Goal: Submit feedback/report problem

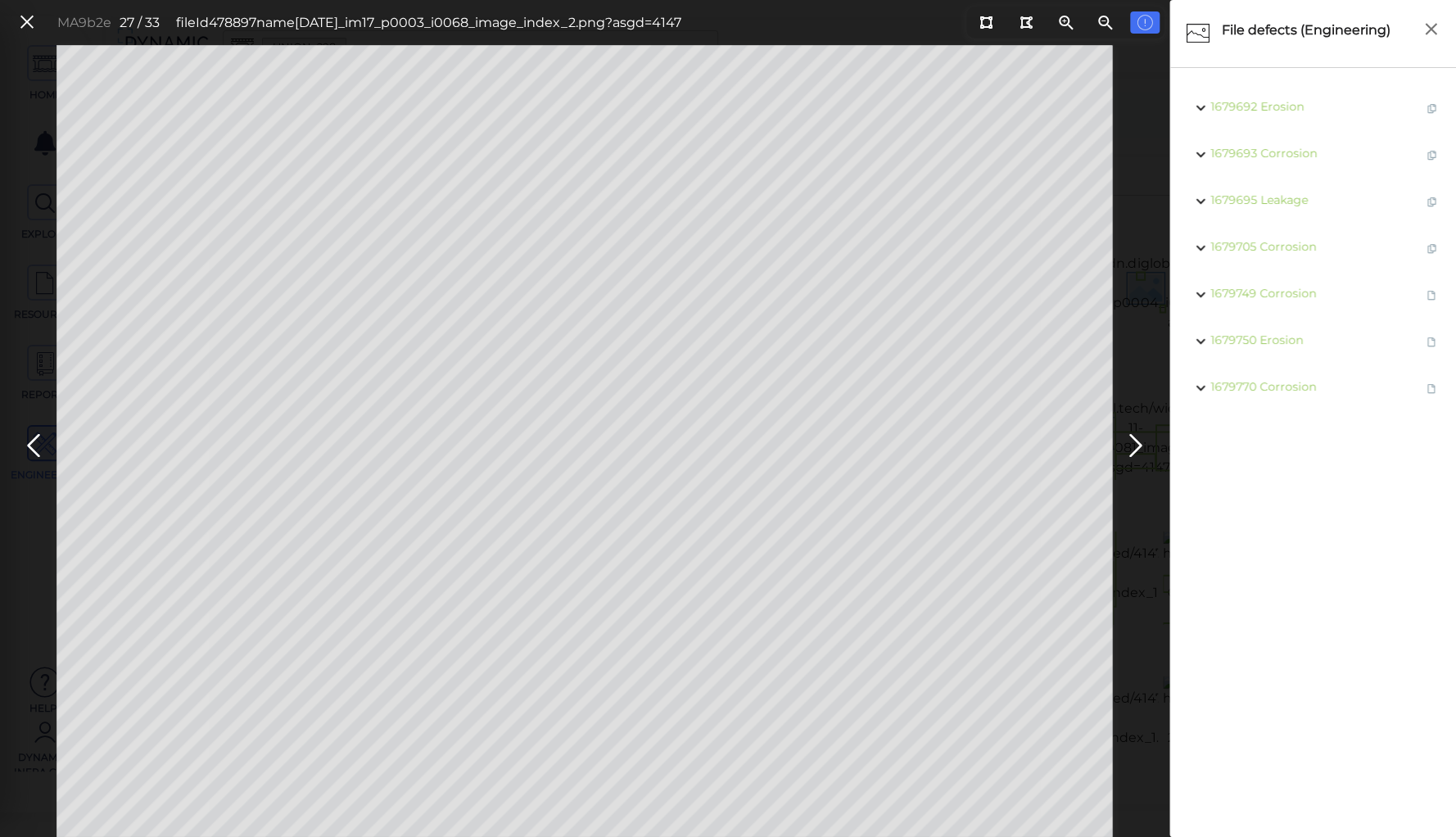
scroll to position [740, 0]
click at [30, 443] on icon at bounding box center [33, 445] width 26 height 32
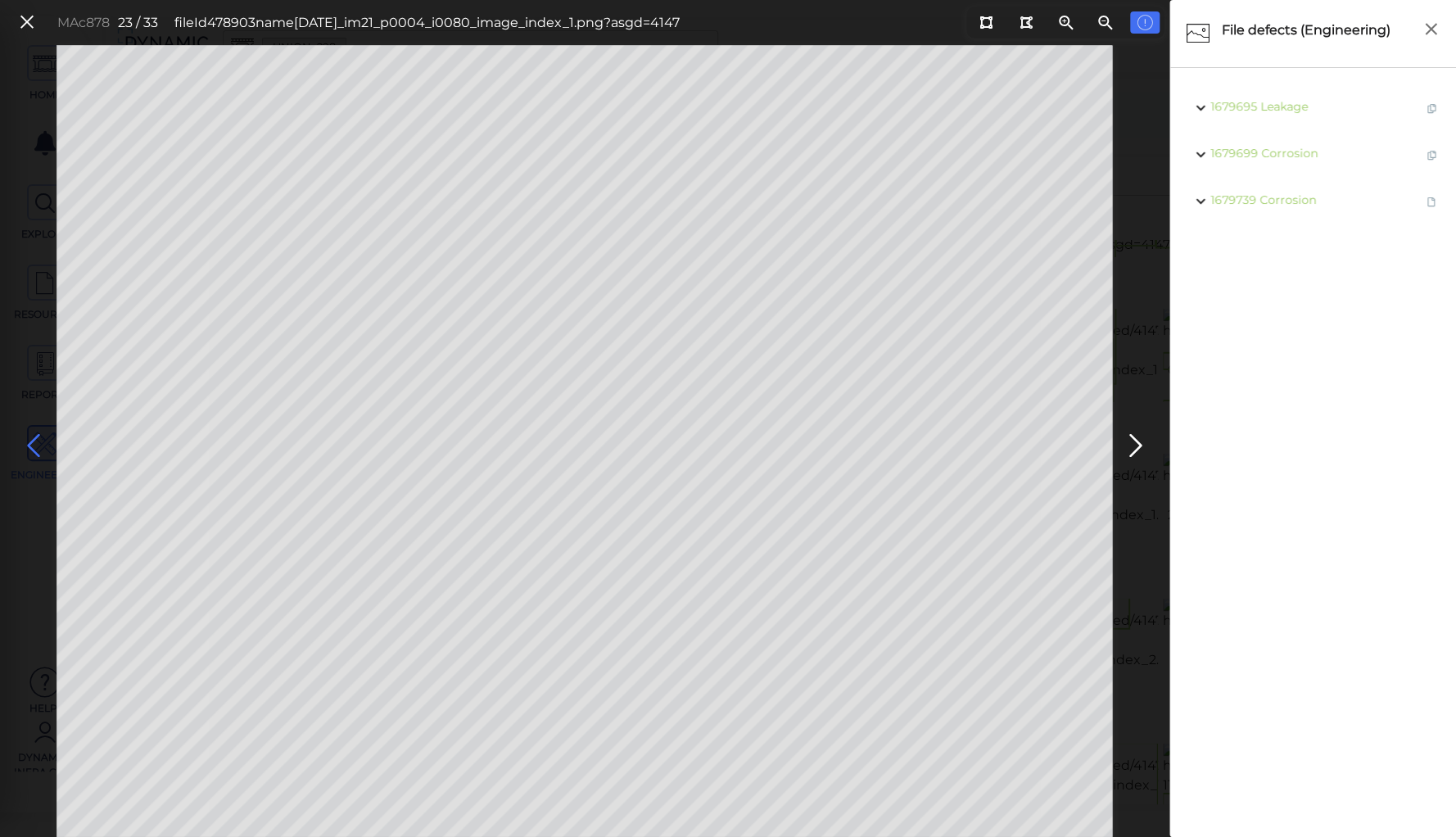
click at [30, 443] on icon at bounding box center [33, 445] width 26 height 32
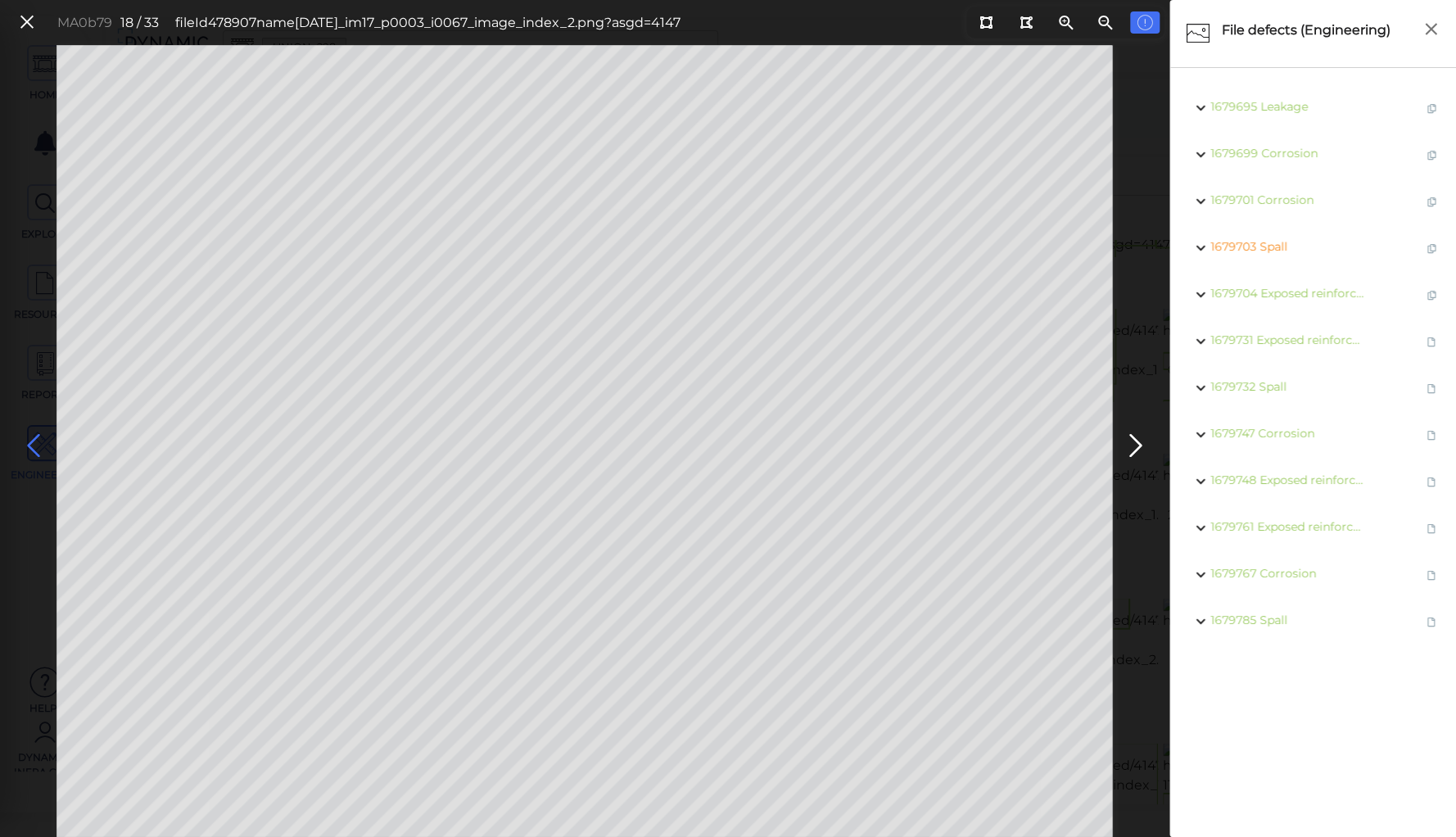
click at [30, 443] on icon at bounding box center [33, 445] width 26 height 32
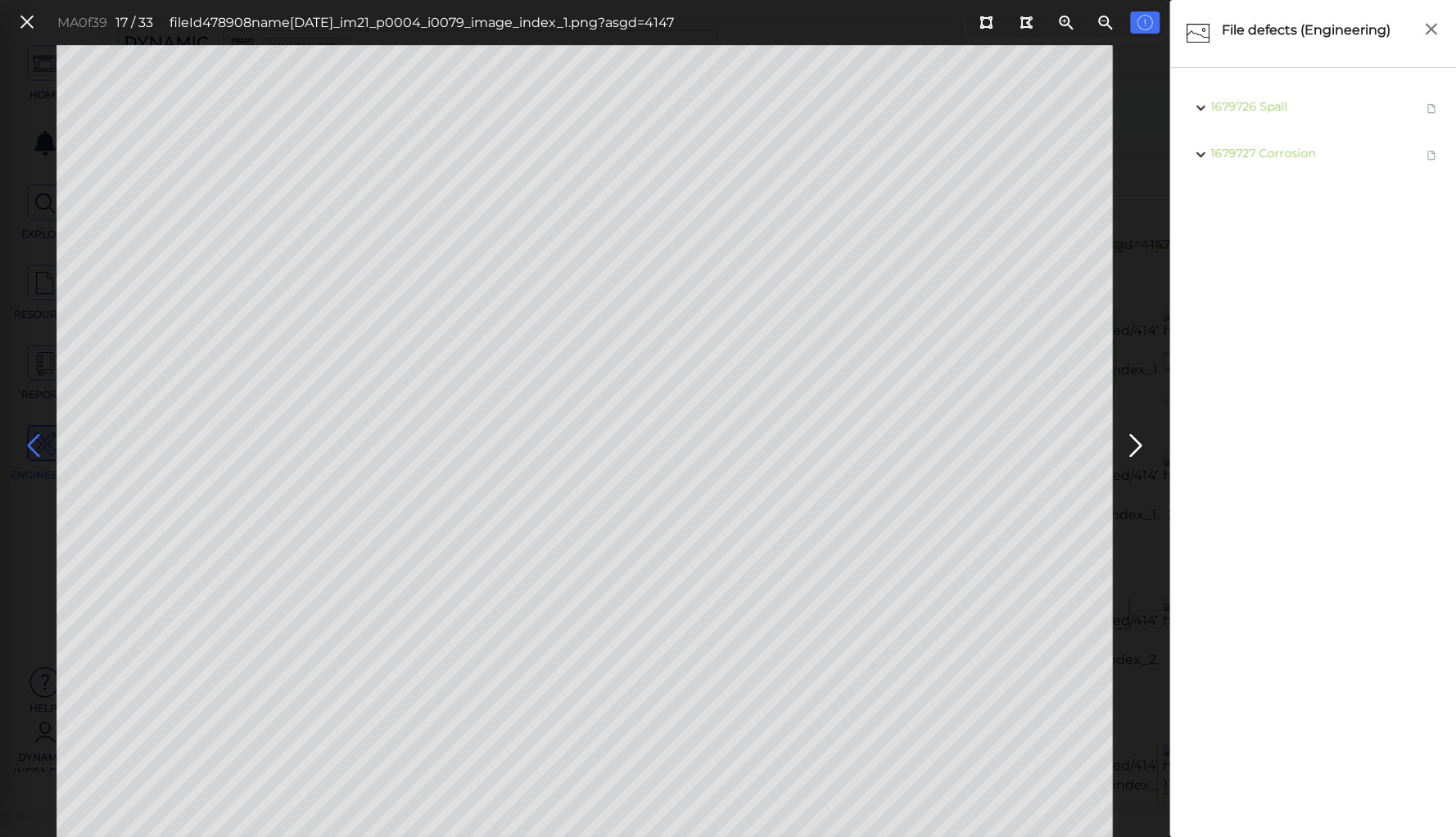
click at [30, 443] on icon at bounding box center [33, 445] width 26 height 32
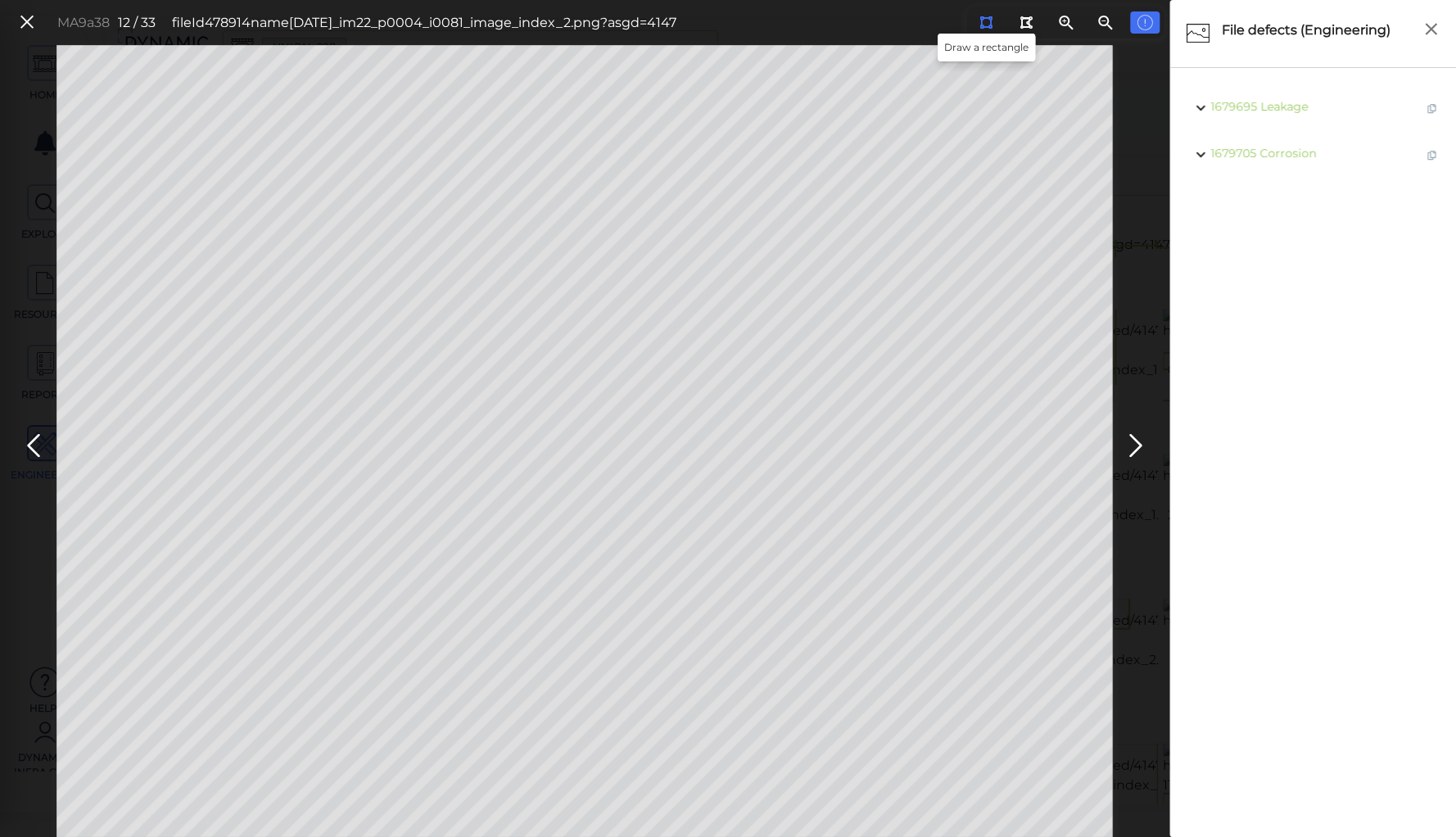
click at [986, 18] on icon at bounding box center [986, 23] width 13 height 12
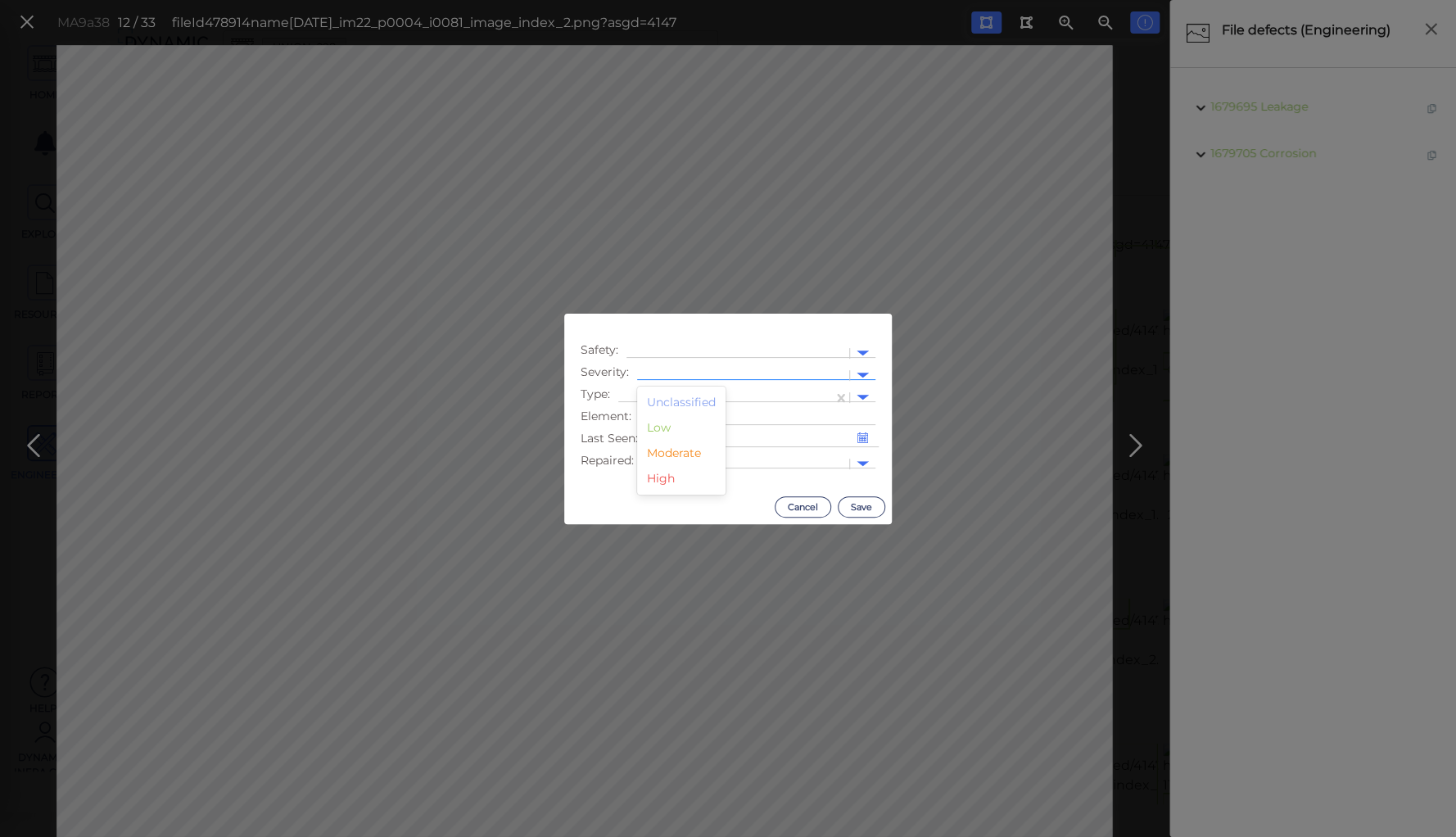
click at [718, 369] on div at bounding box center [743, 375] width 196 height 17
click at [678, 452] on div "Moderate" at bounding box center [681, 453] width 88 height 25
click at [679, 389] on div at bounding box center [725, 398] width 198 height 17
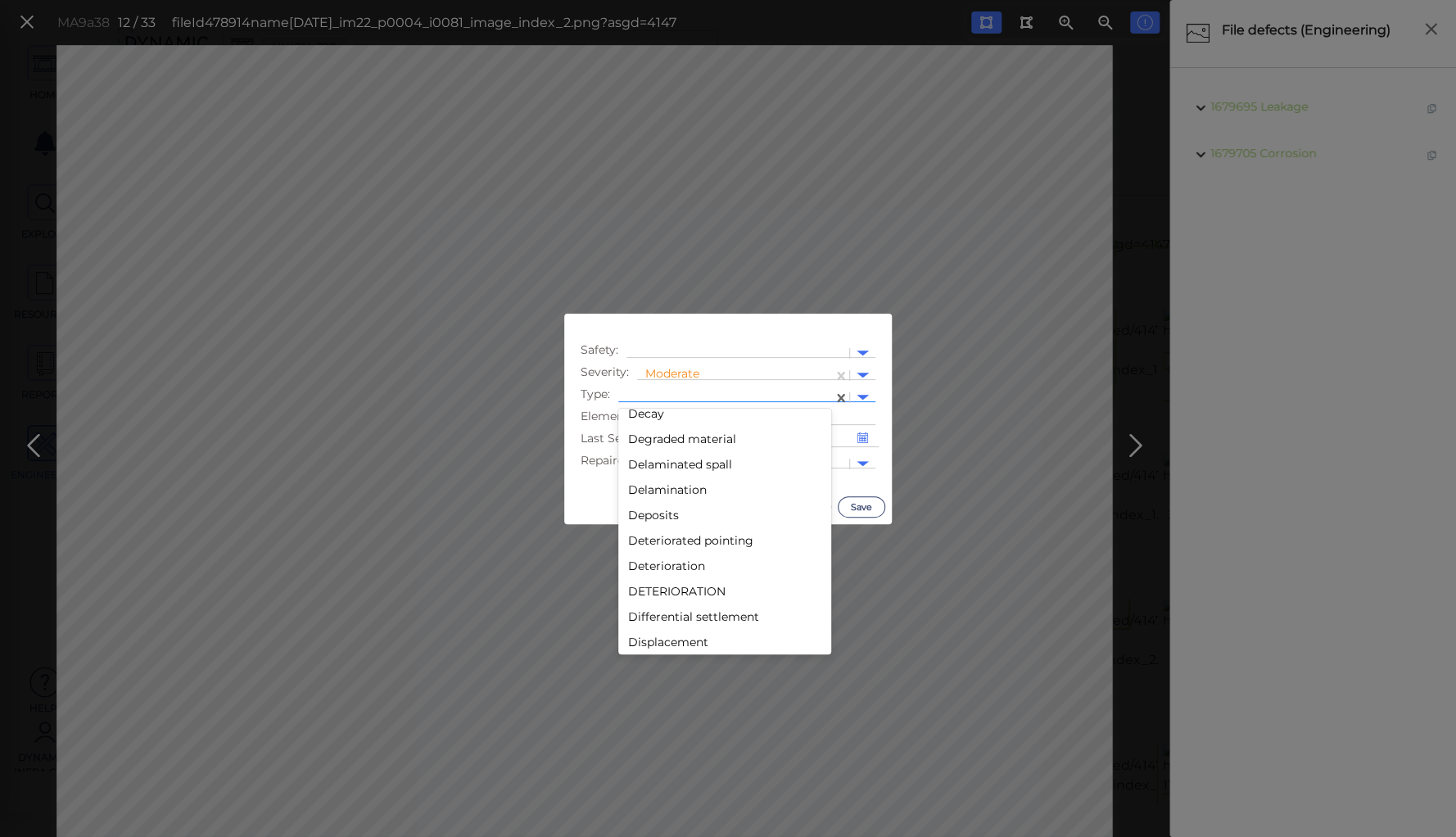
scroll to position [786, 0]
click at [652, 545] on div "Deterioration" at bounding box center [725, 544] width 213 height 25
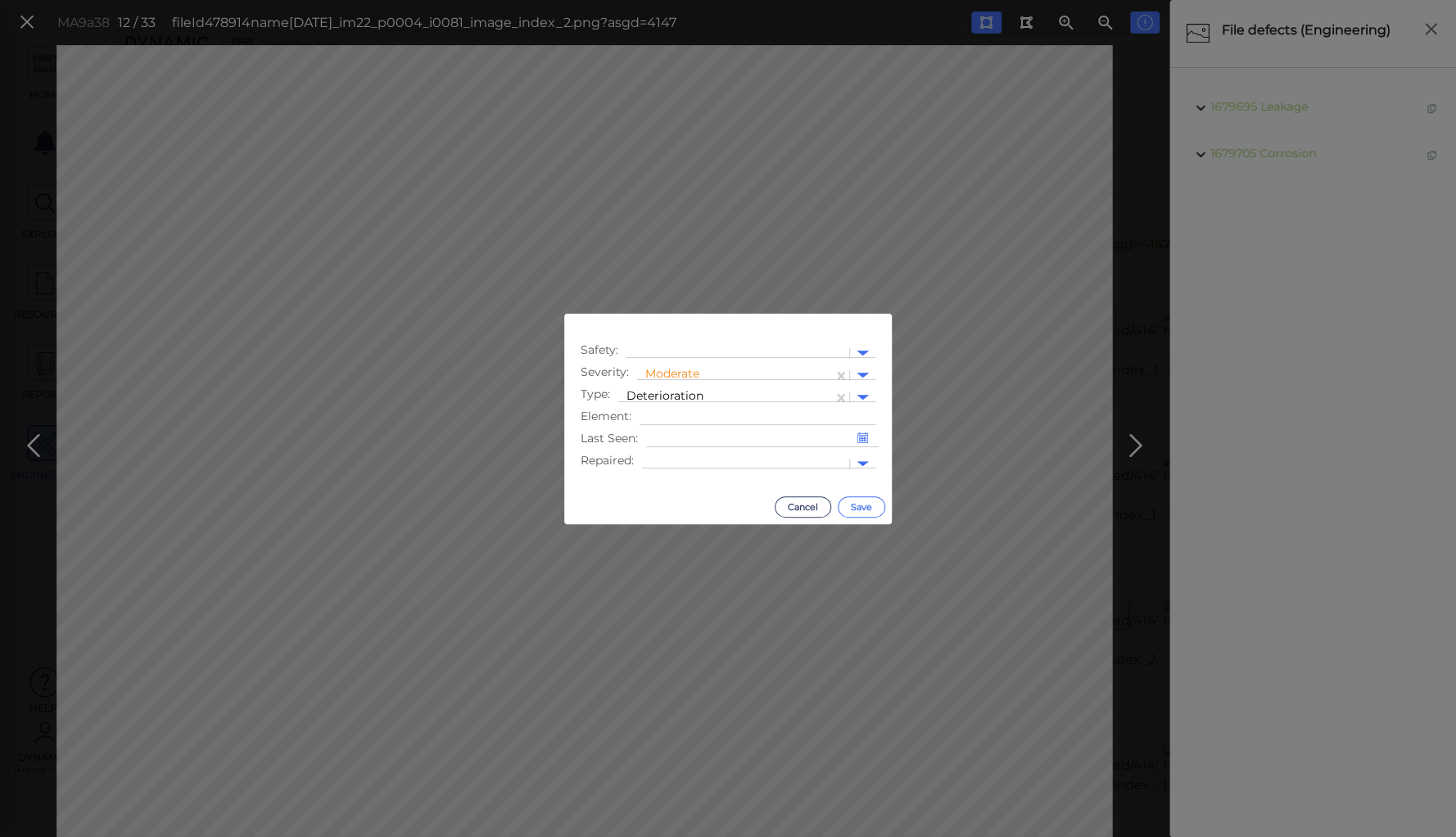
click at [851, 505] on button "Save" at bounding box center [862, 506] width 47 height 21
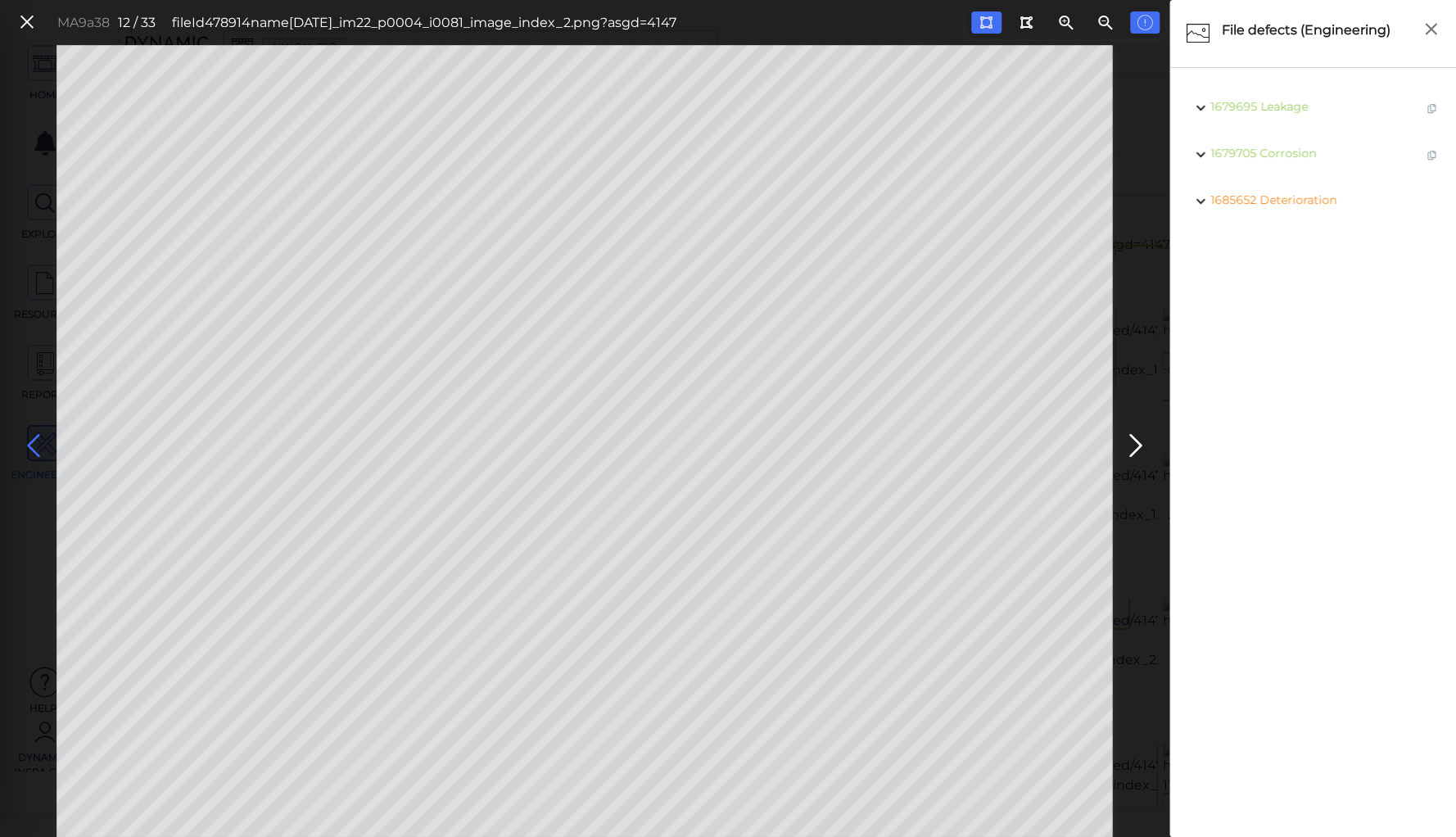
click at [32, 452] on icon at bounding box center [33, 445] width 26 height 32
click at [1280, 200] on span "Spall" at bounding box center [1276, 199] width 28 height 15
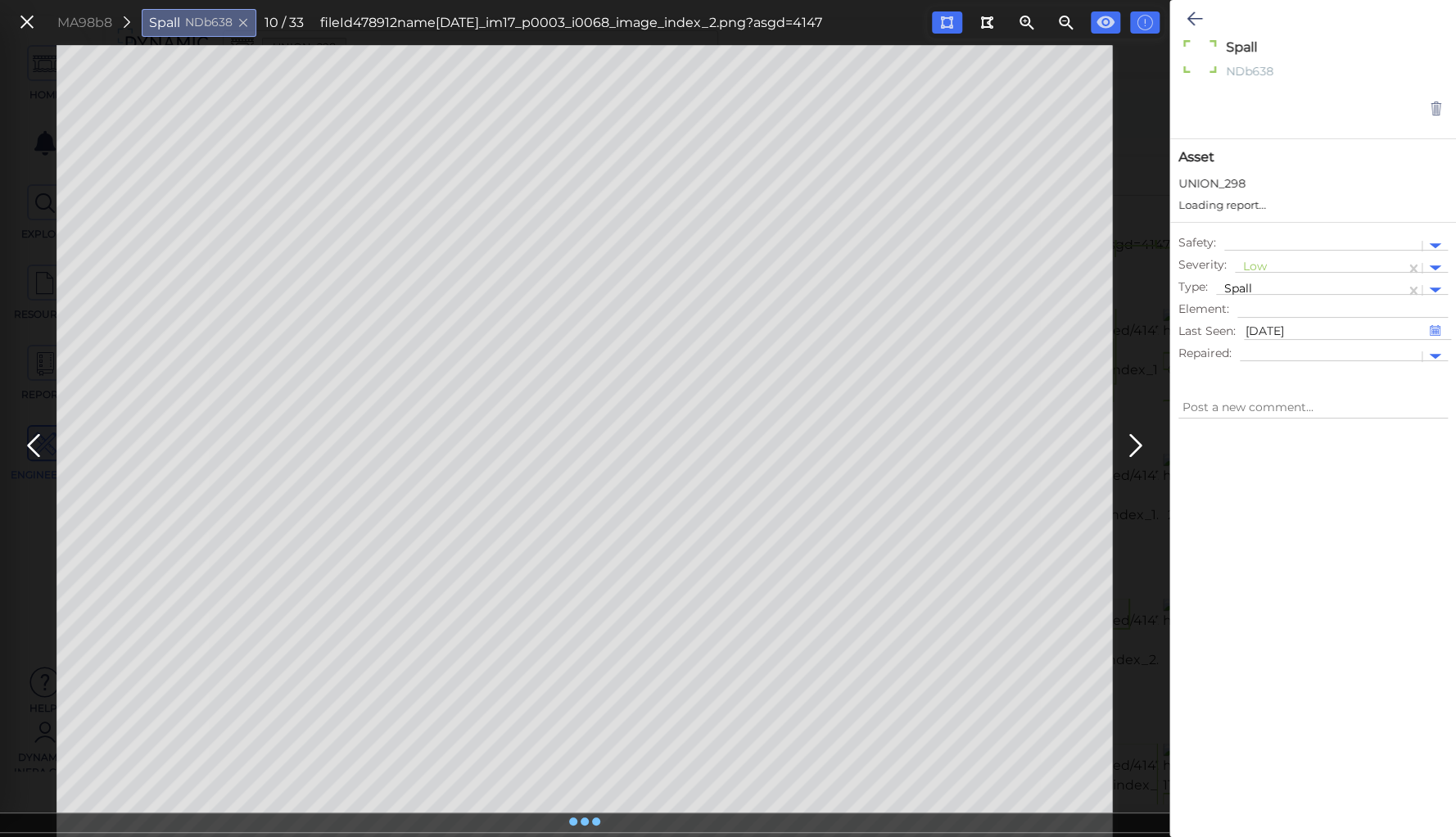
type textarea "x"
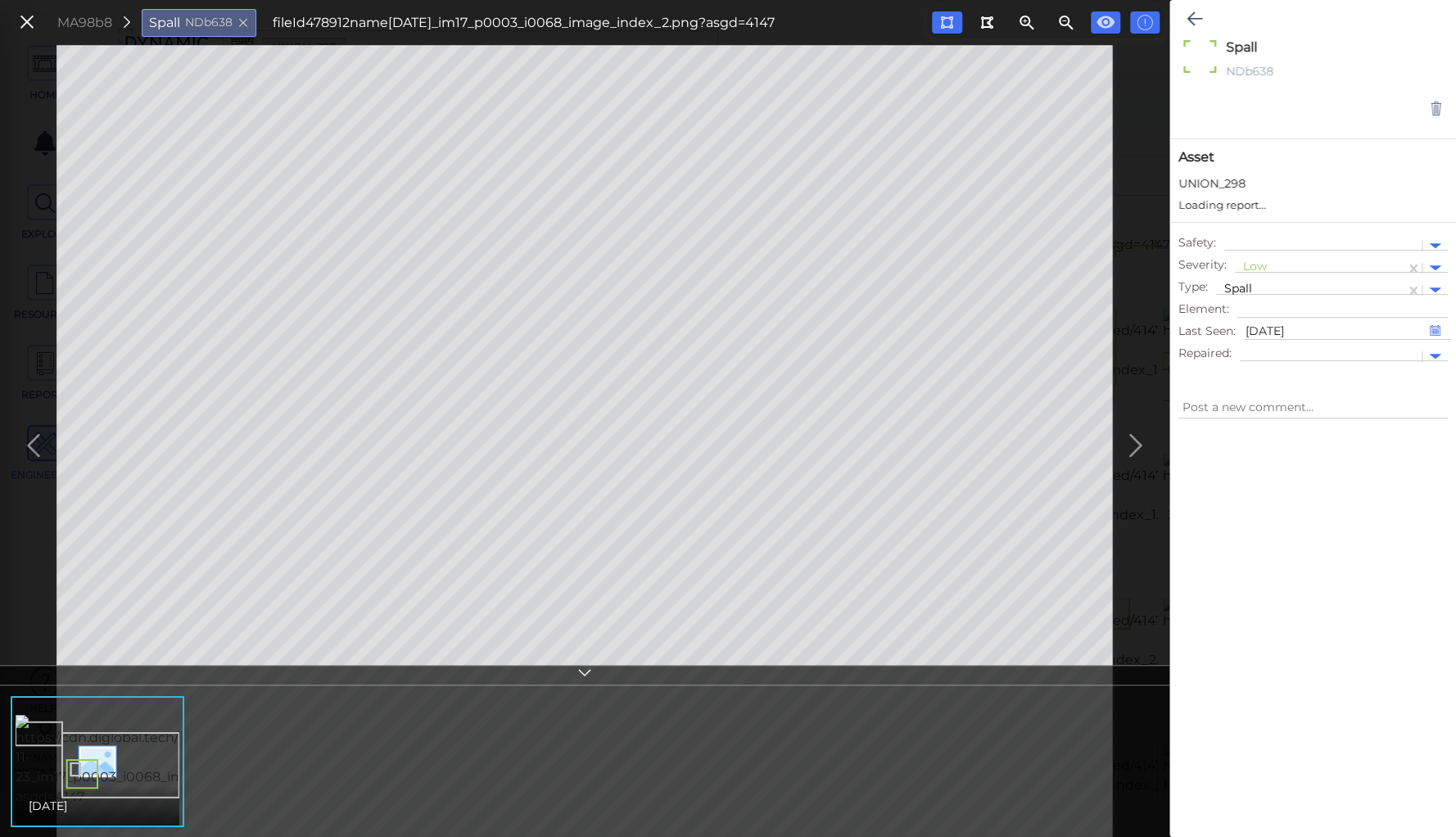
type textarea "x"
click at [1258, 261] on div at bounding box center [1320, 268] width 154 height 17
click at [1267, 346] on div "Moderate" at bounding box center [1278, 346] width 88 height 25
type textarea "x"
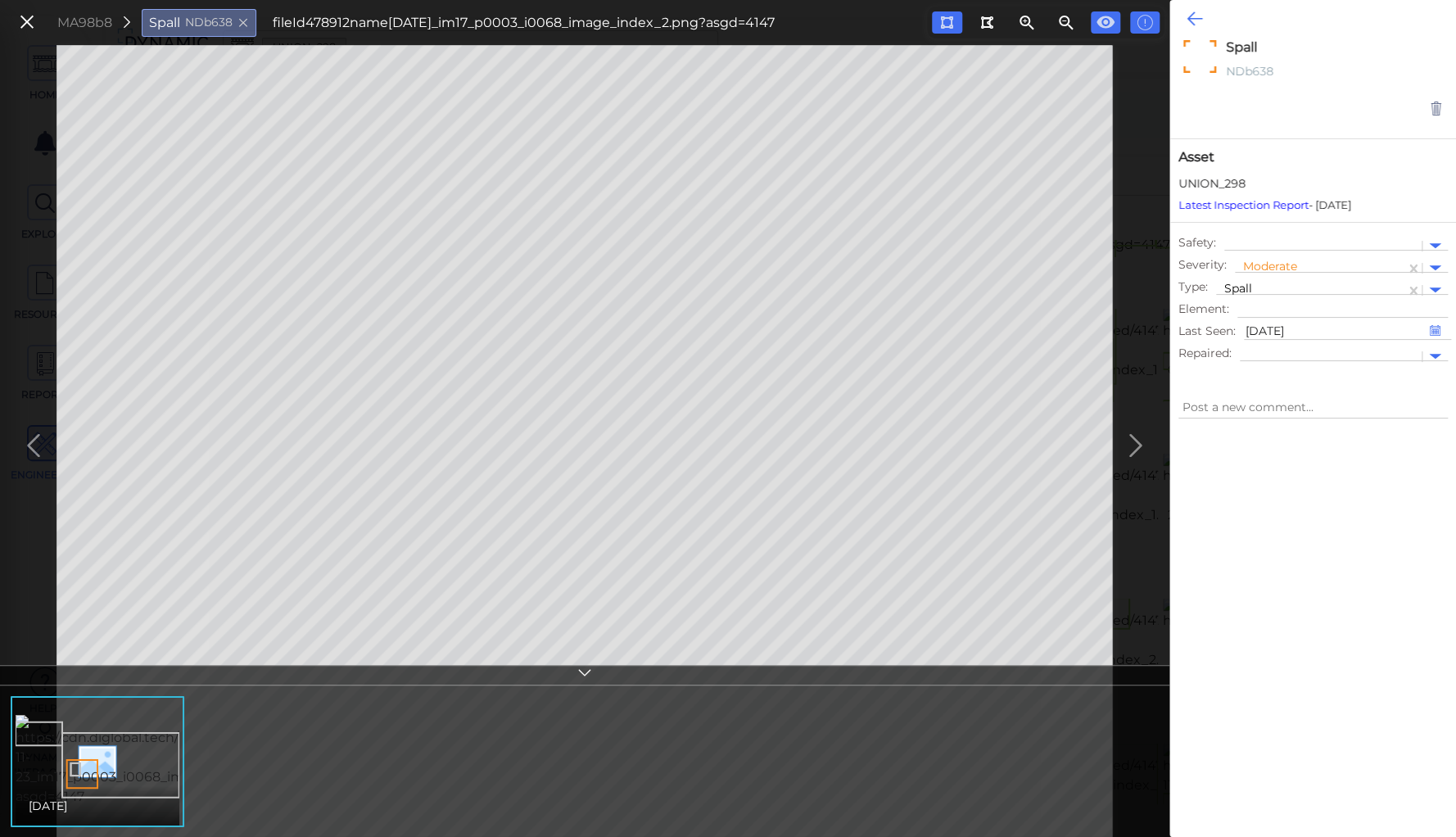
click at [1189, 22] on icon at bounding box center [1194, 18] width 16 height 20
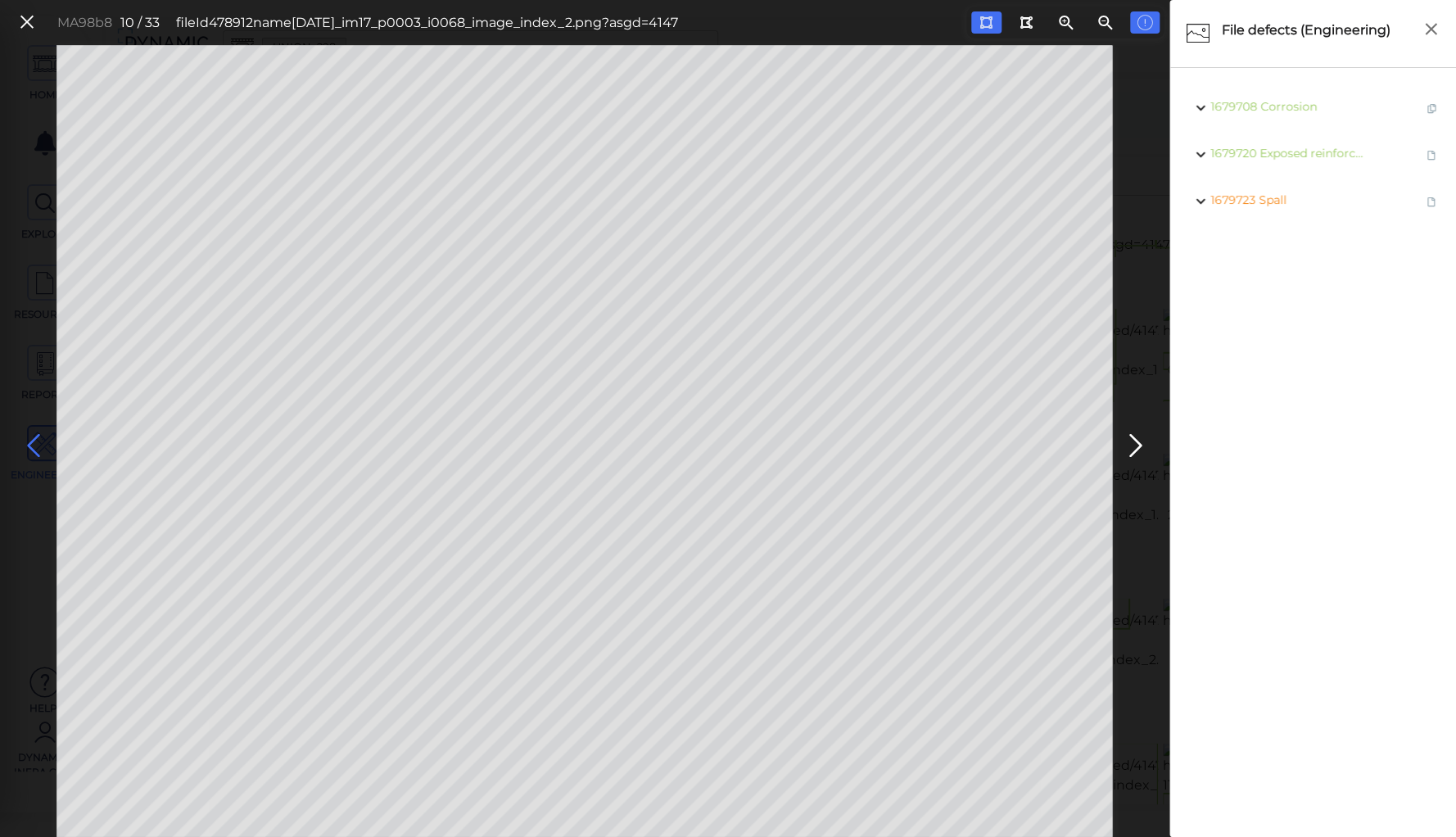
click at [37, 442] on icon at bounding box center [33, 445] width 26 height 32
click at [36, 442] on icon at bounding box center [33, 445] width 26 height 32
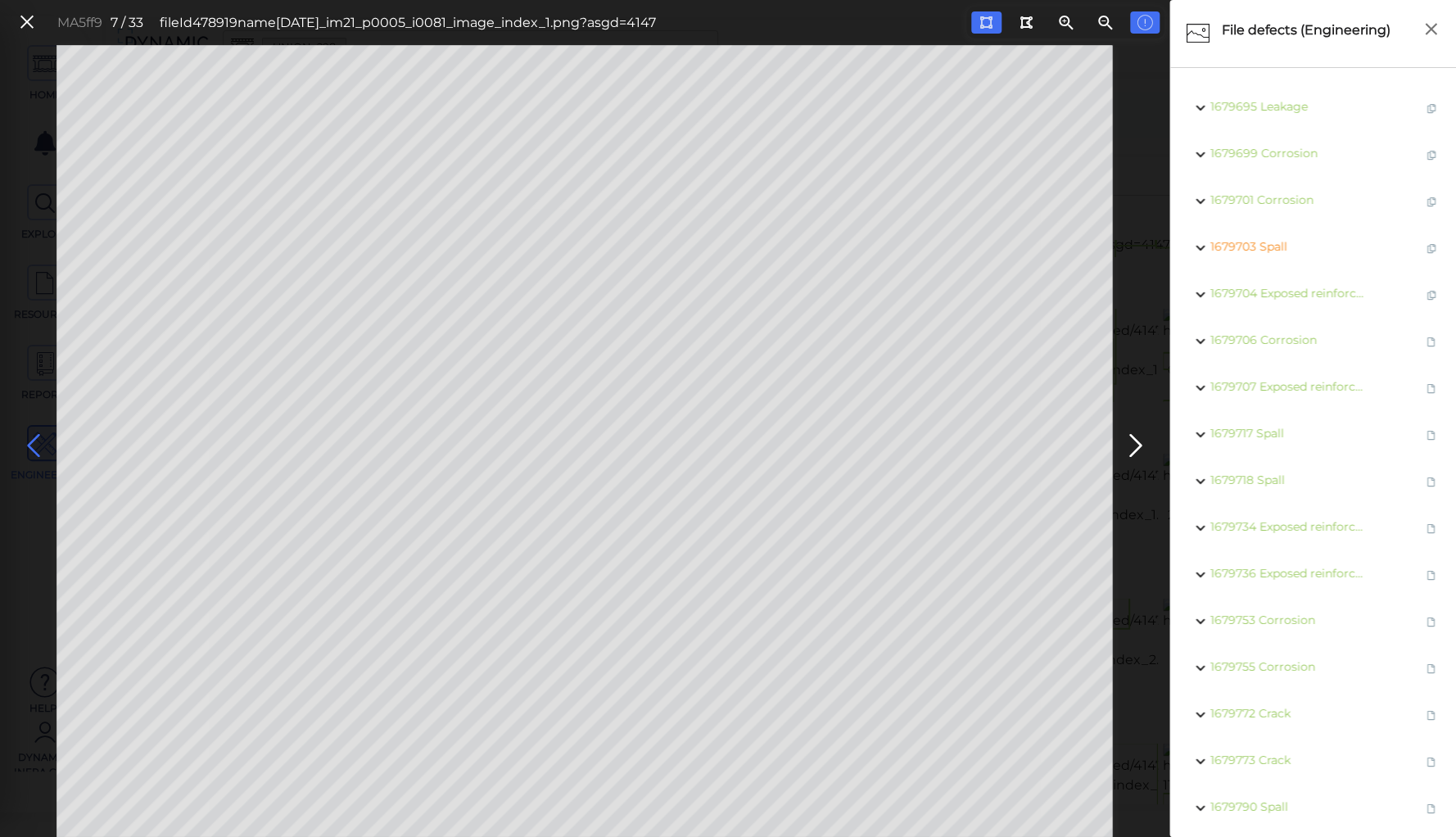
click at [36, 442] on icon at bounding box center [33, 445] width 26 height 32
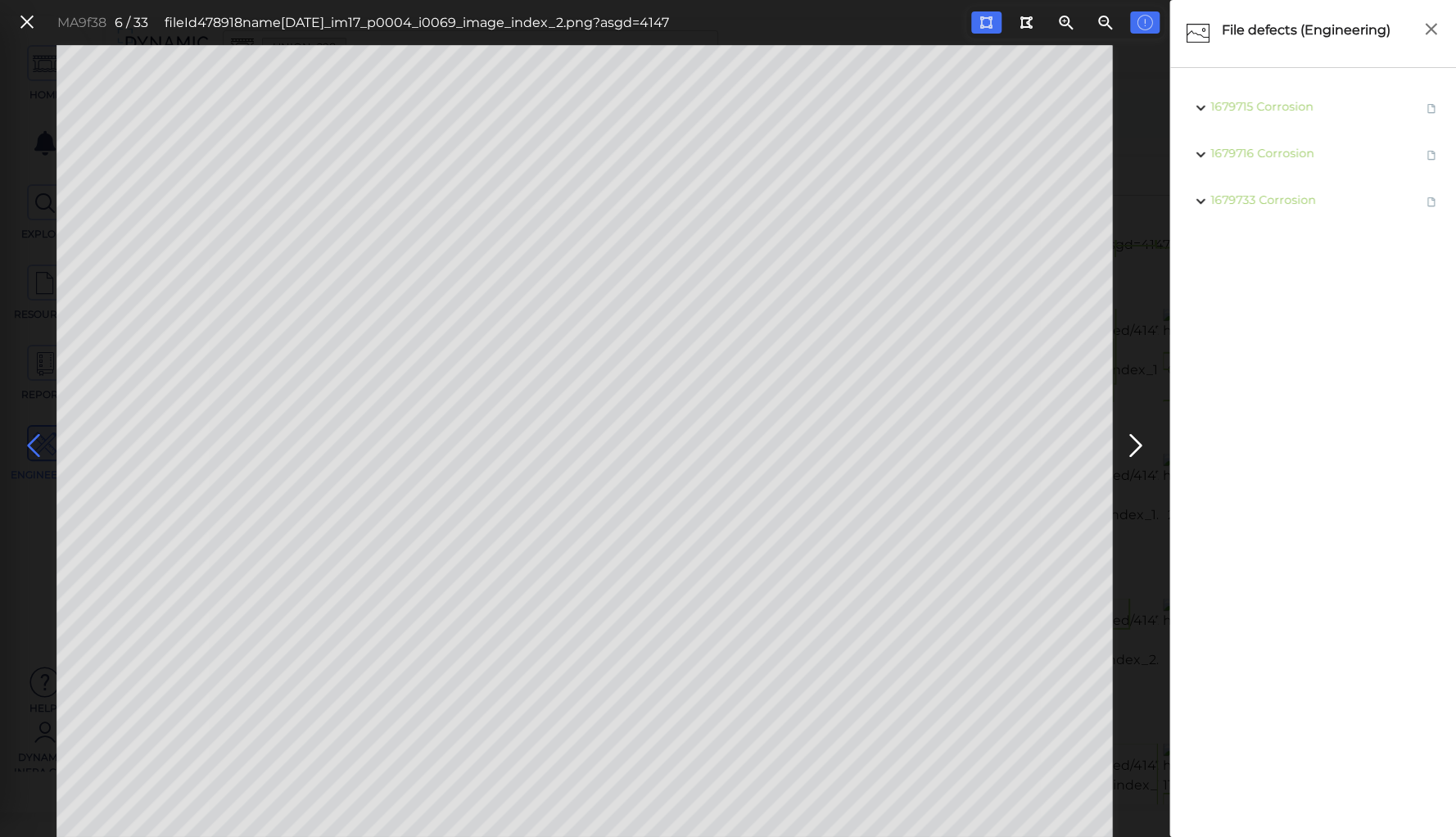
click at [36, 442] on icon at bounding box center [33, 445] width 26 height 32
click at [1142, 437] on icon at bounding box center [1136, 445] width 26 height 32
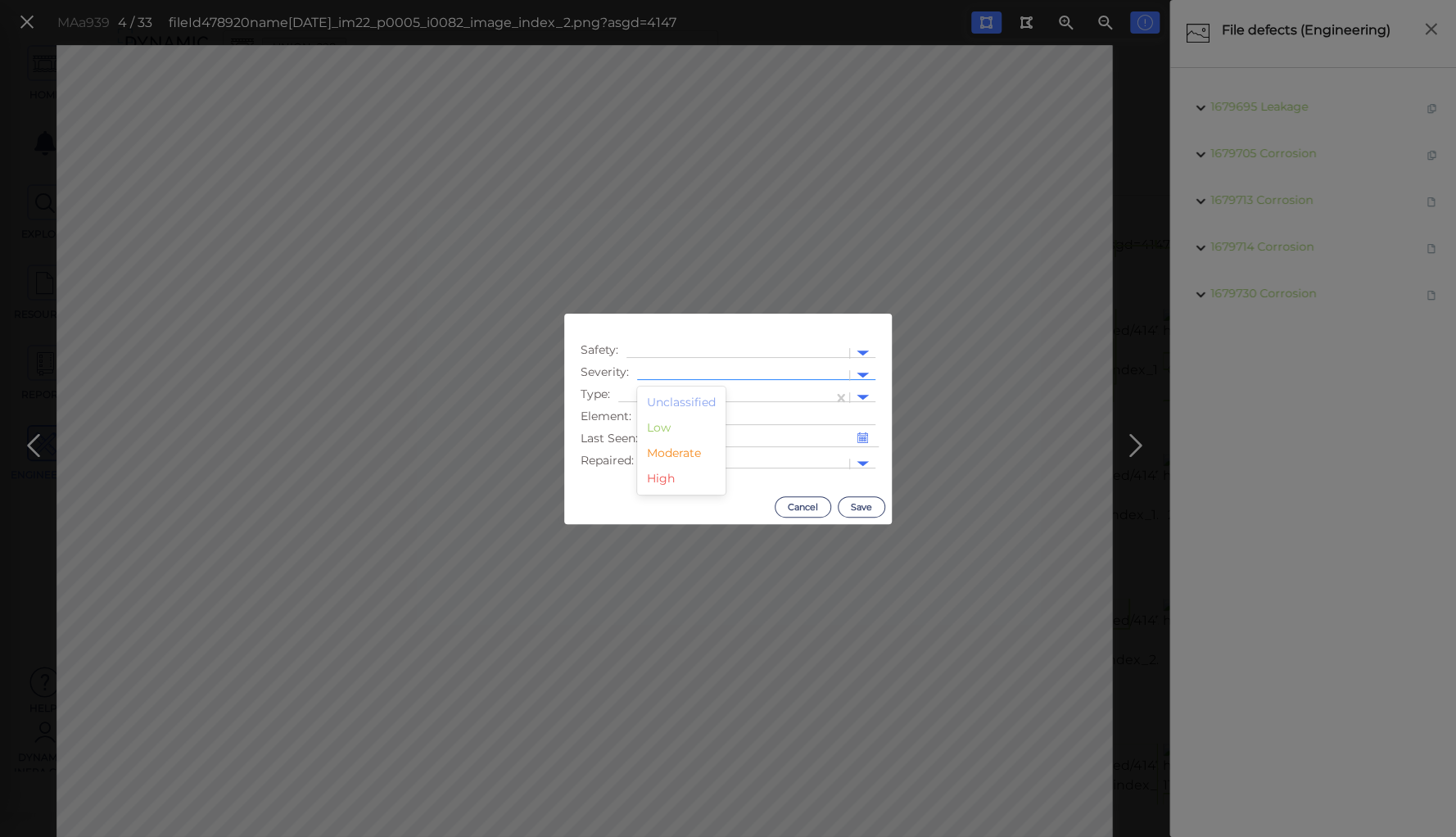
click at [654, 367] on div at bounding box center [743, 375] width 196 height 17
drag, startPoint x: 659, startPoint y: 456, endPoint x: 661, endPoint y: 436, distance: 20.1
click at [659, 452] on div "Moderate" at bounding box center [681, 453] width 88 height 25
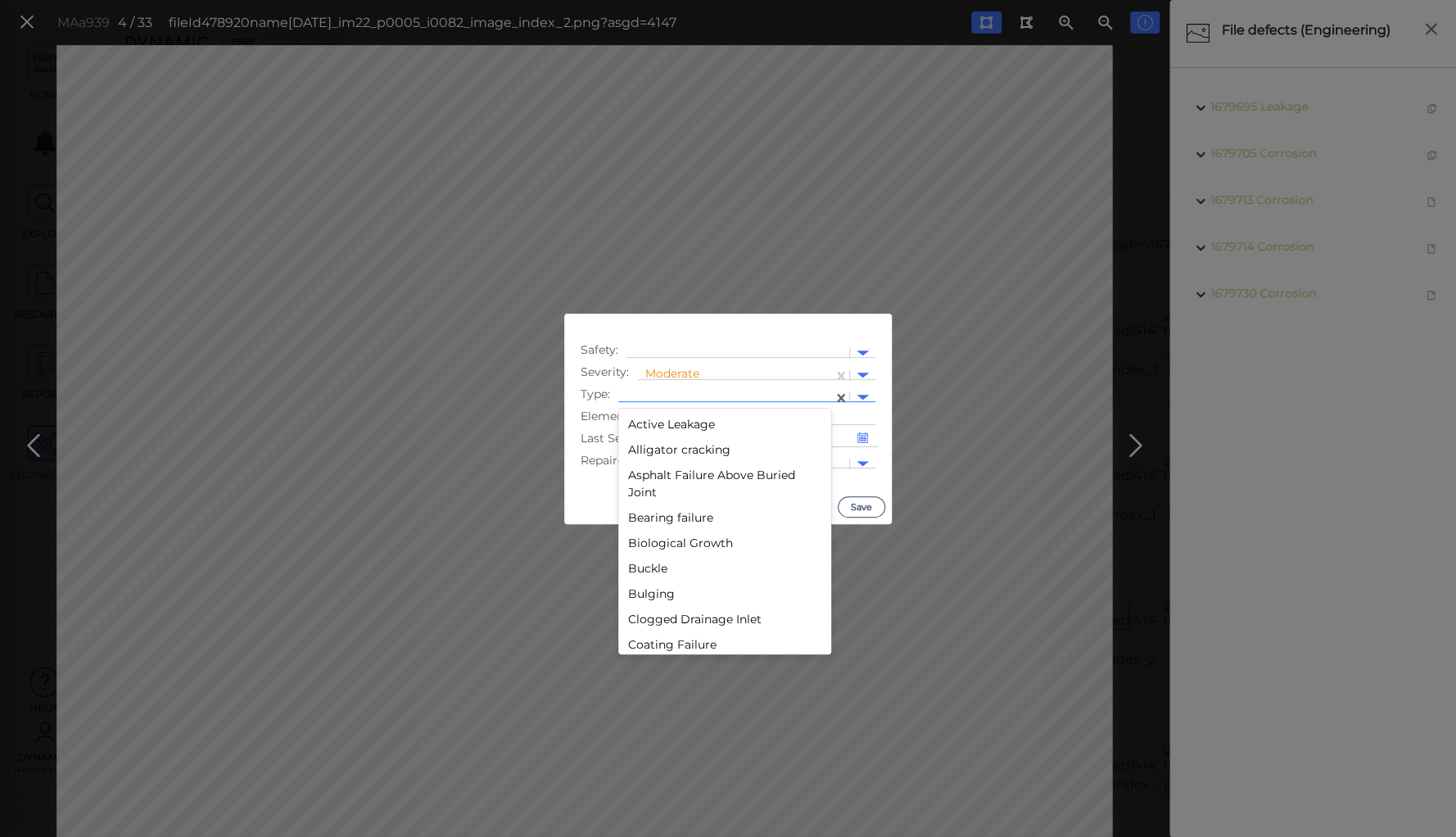
click at [671, 392] on div at bounding box center [725, 398] width 198 height 17
click at [660, 547] on div "Deterioration" at bounding box center [725, 544] width 213 height 25
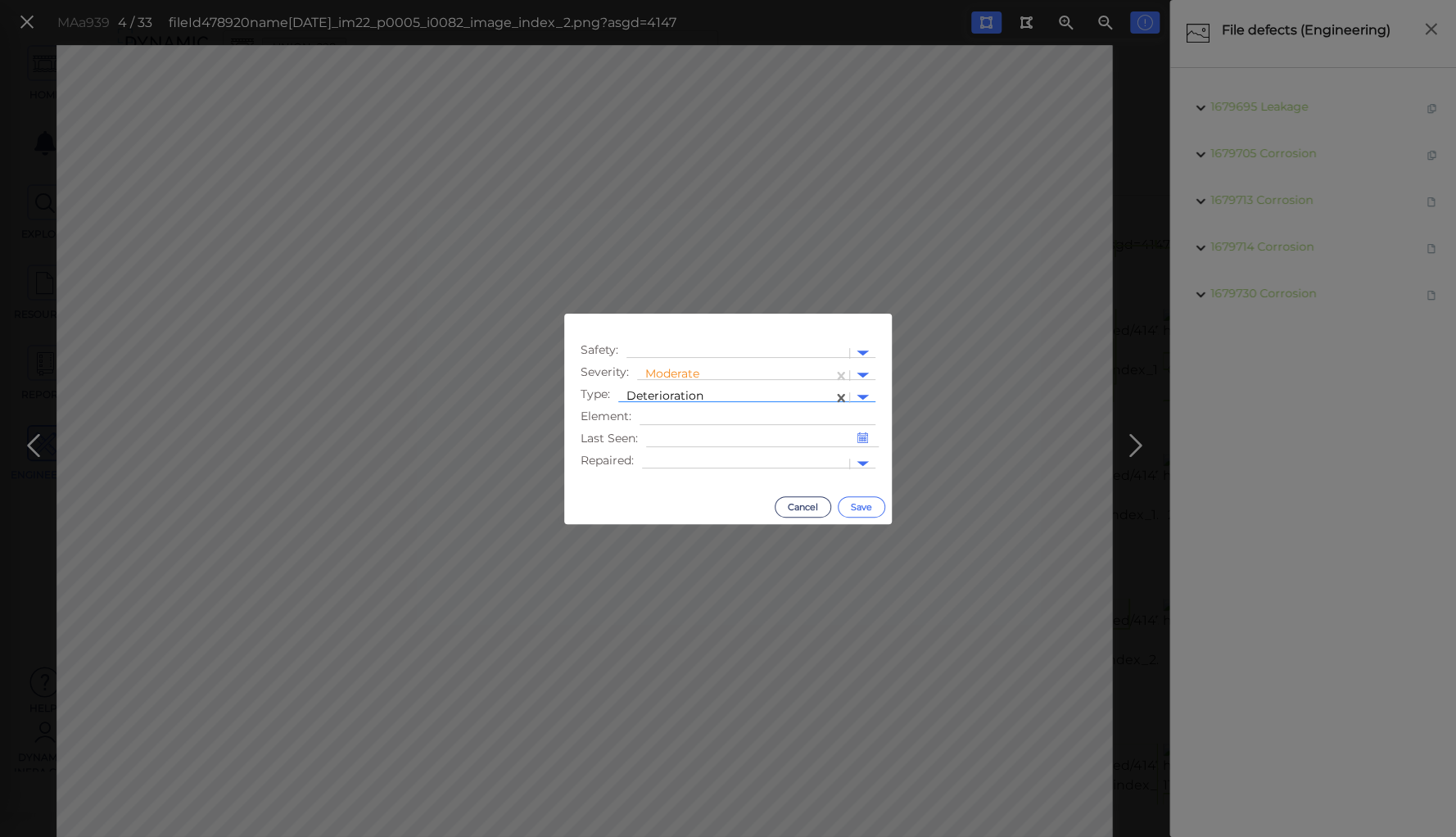
click at [867, 502] on button "Save" at bounding box center [862, 506] width 47 height 21
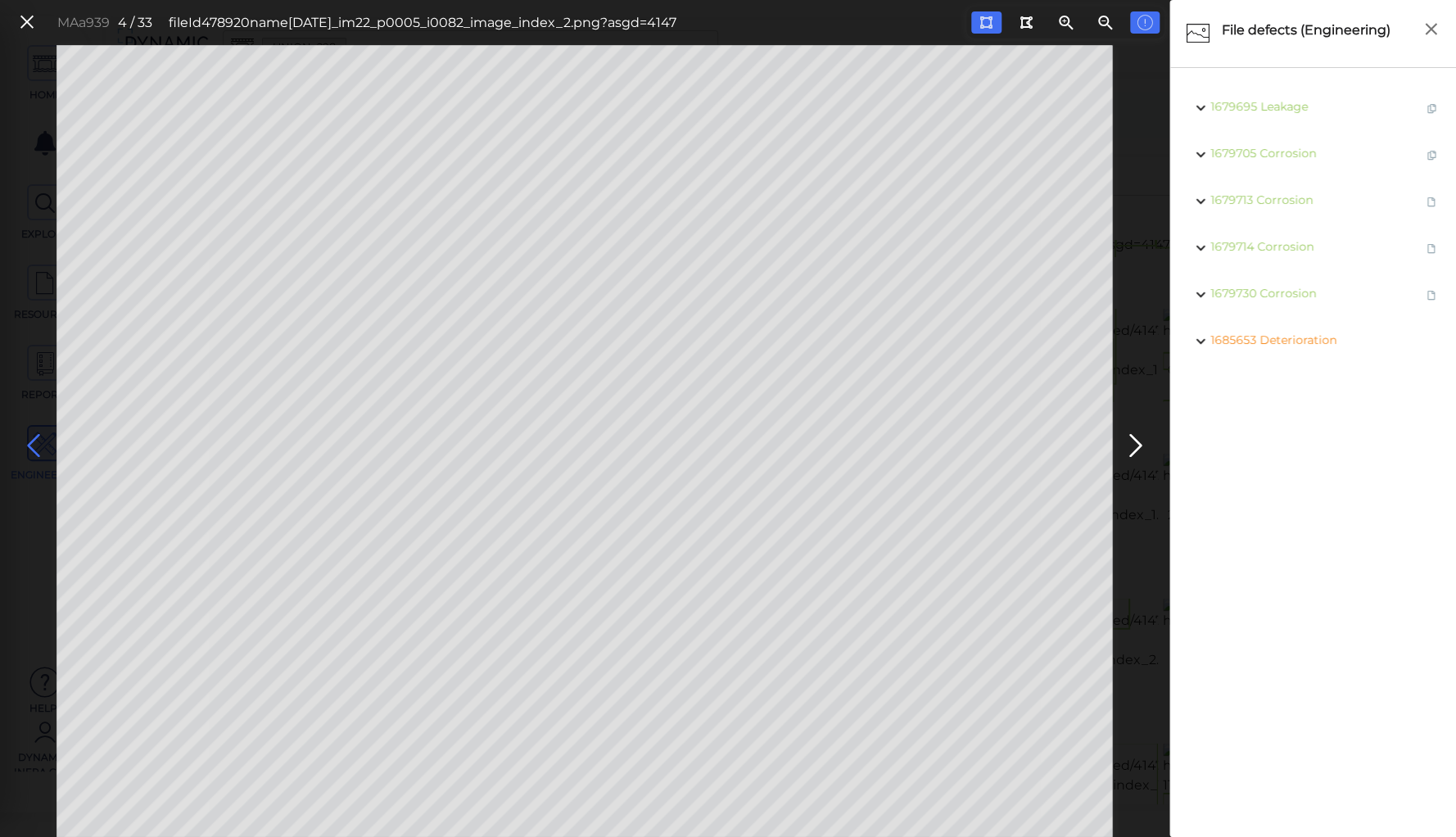
click at [32, 440] on icon at bounding box center [33, 445] width 26 height 32
click at [1128, 445] on icon at bounding box center [1136, 445] width 26 height 32
click at [39, 462] on button at bounding box center [33, 441] width 36 height 49
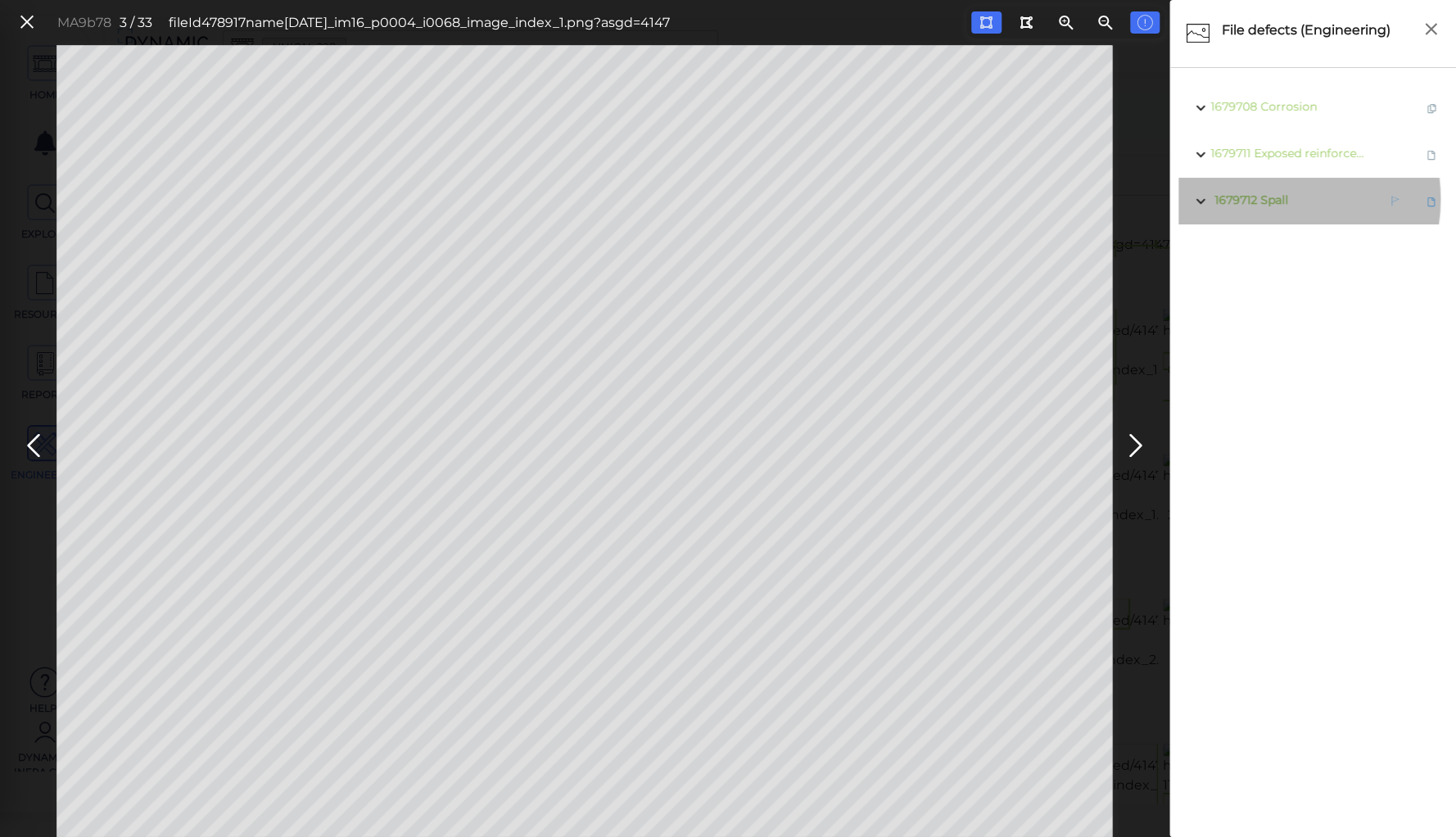
click at [1273, 199] on span "Spall" at bounding box center [1274, 199] width 28 height 15
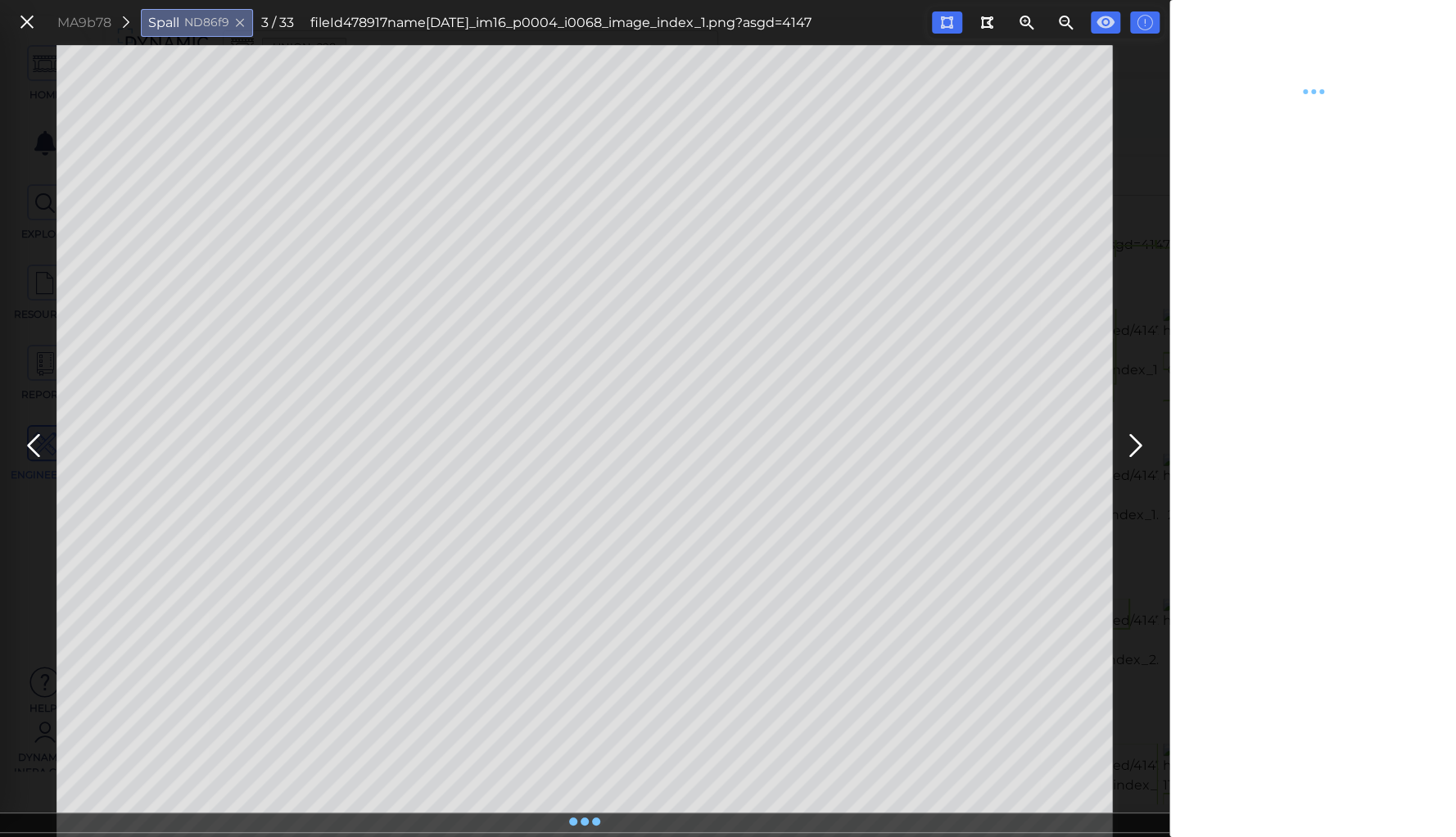
type textarea "x"
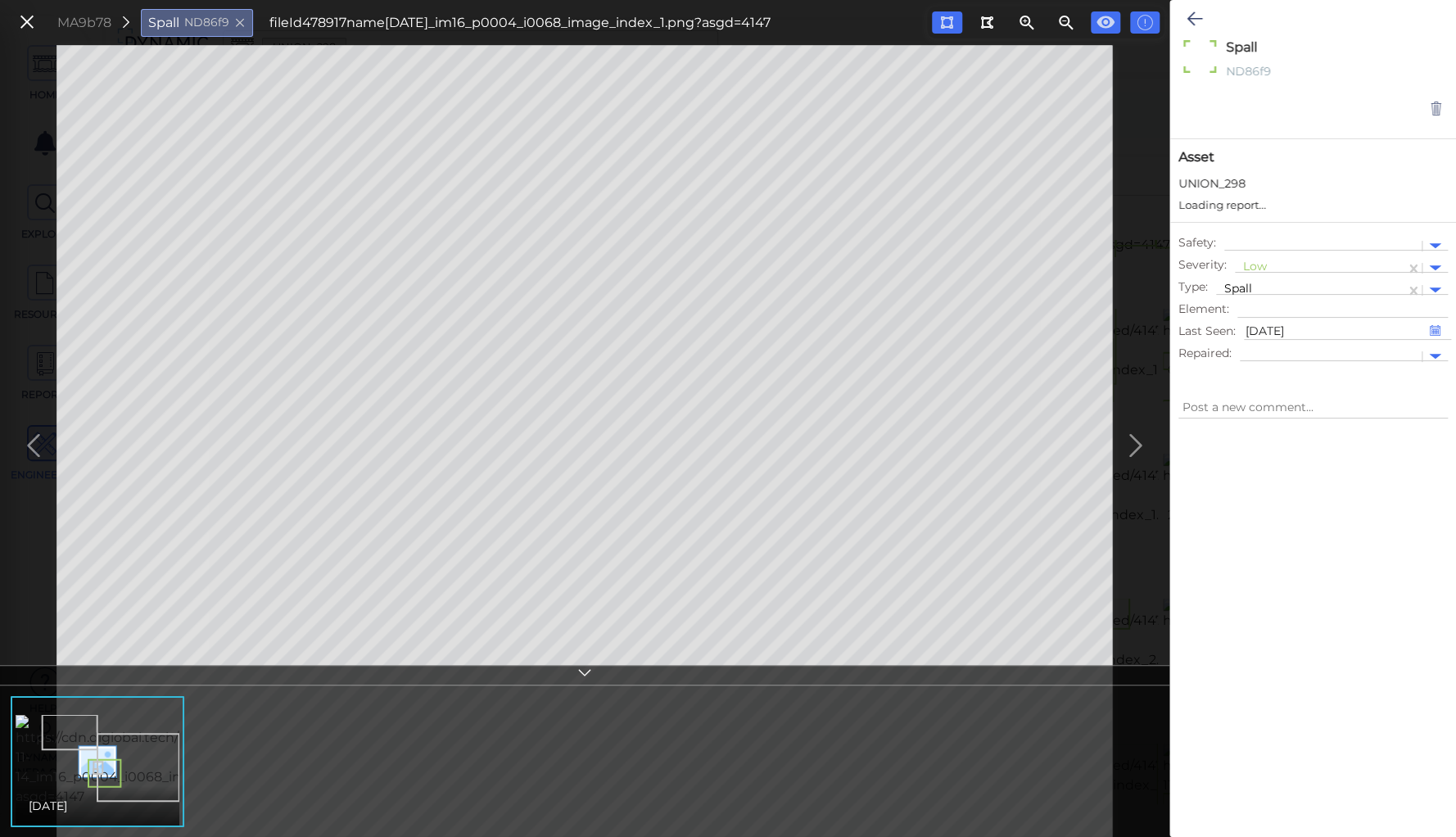
type textarea "x"
click at [1262, 261] on div at bounding box center [1320, 268] width 154 height 17
drag, startPoint x: 1273, startPoint y: 342, endPoint x: 1268, endPoint y: 250, distance: 92.1
click at [1273, 340] on div "Moderate" at bounding box center [1278, 346] width 88 height 25
type textarea "x"
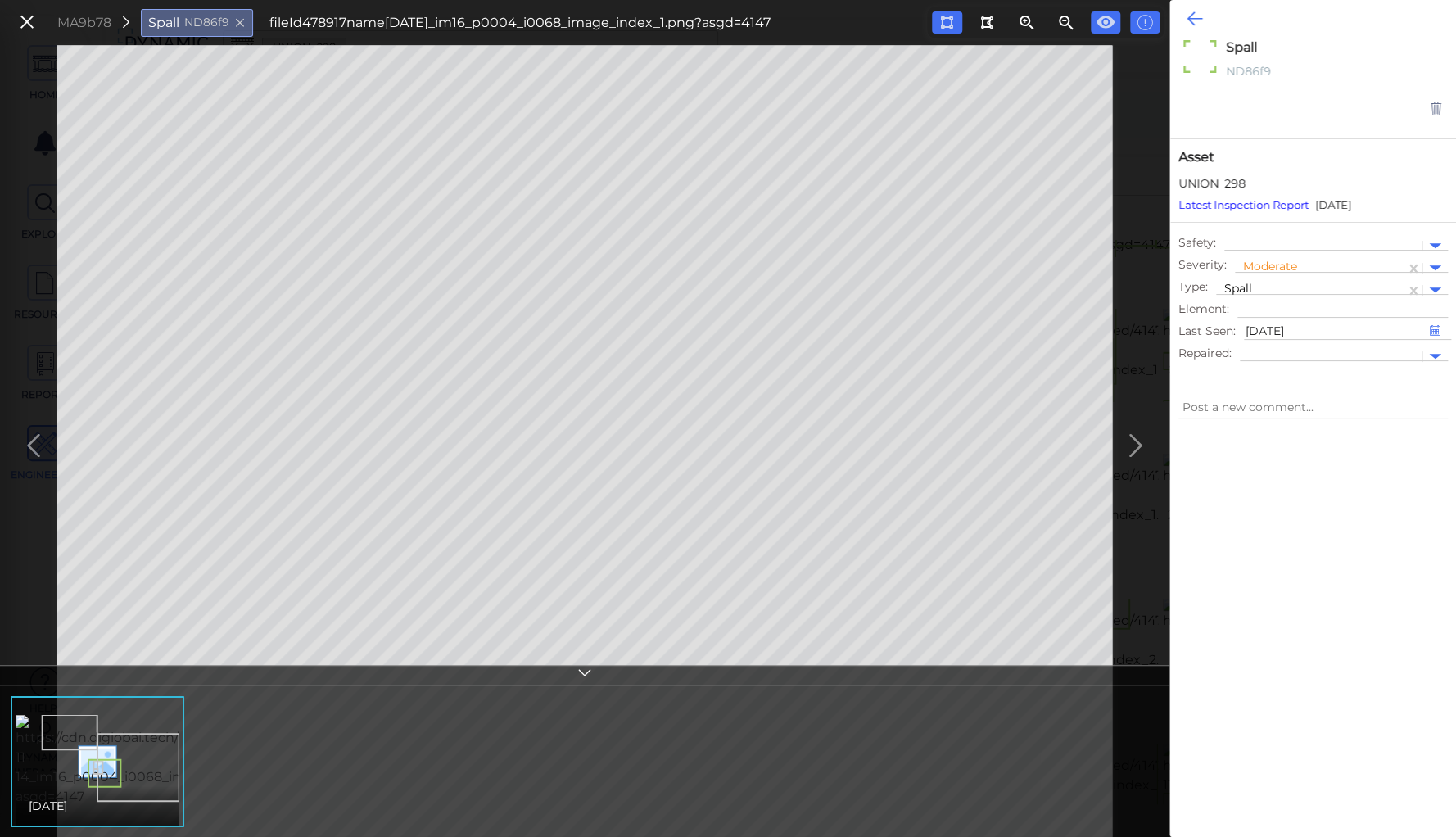
type textarea "x"
click at [1194, 24] on icon at bounding box center [1194, 18] width 16 height 20
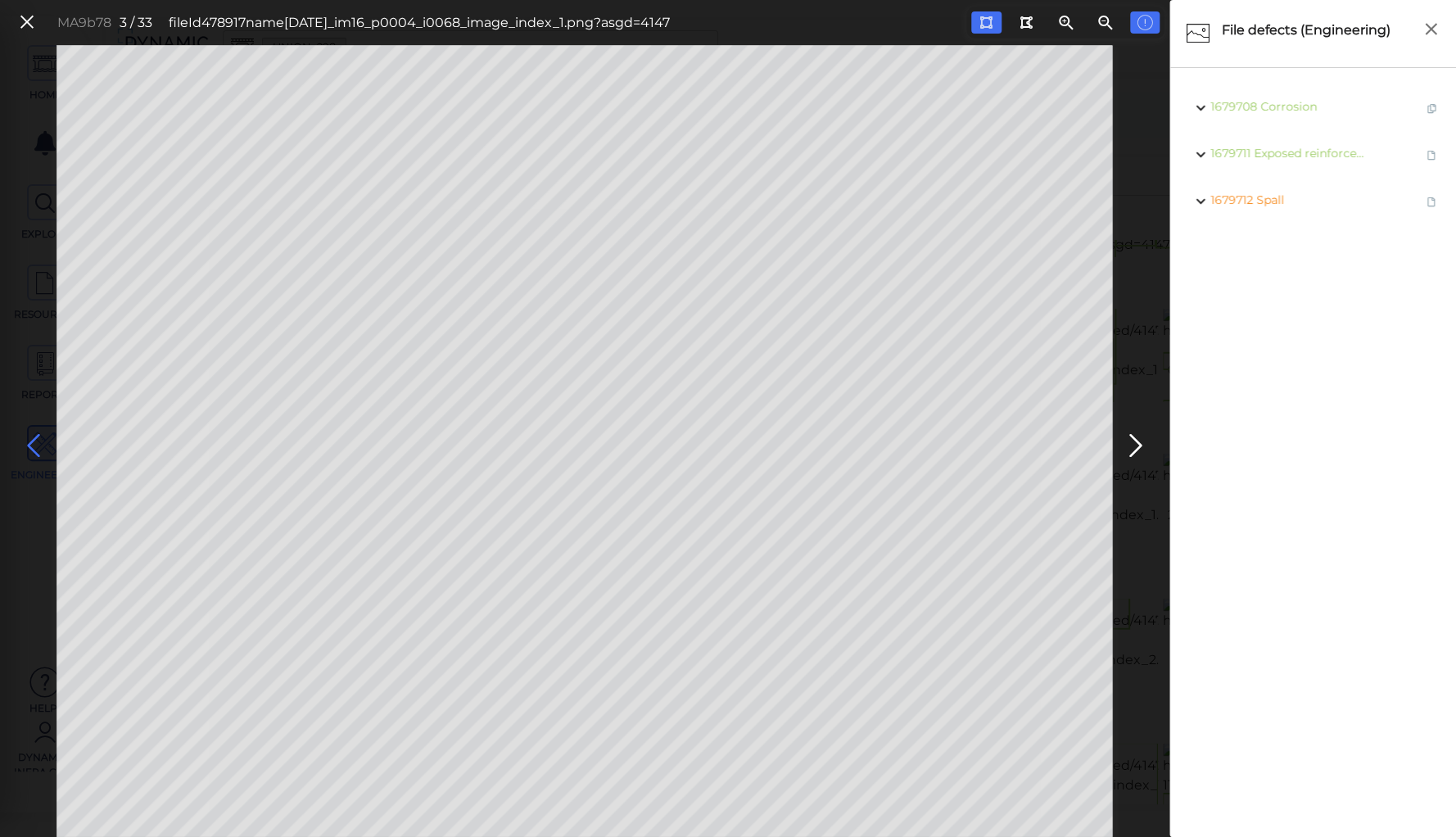
click at [31, 437] on icon at bounding box center [33, 445] width 26 height 32
click at [25, 25] on icon at bounding box center [27, 22] width 18 height 22
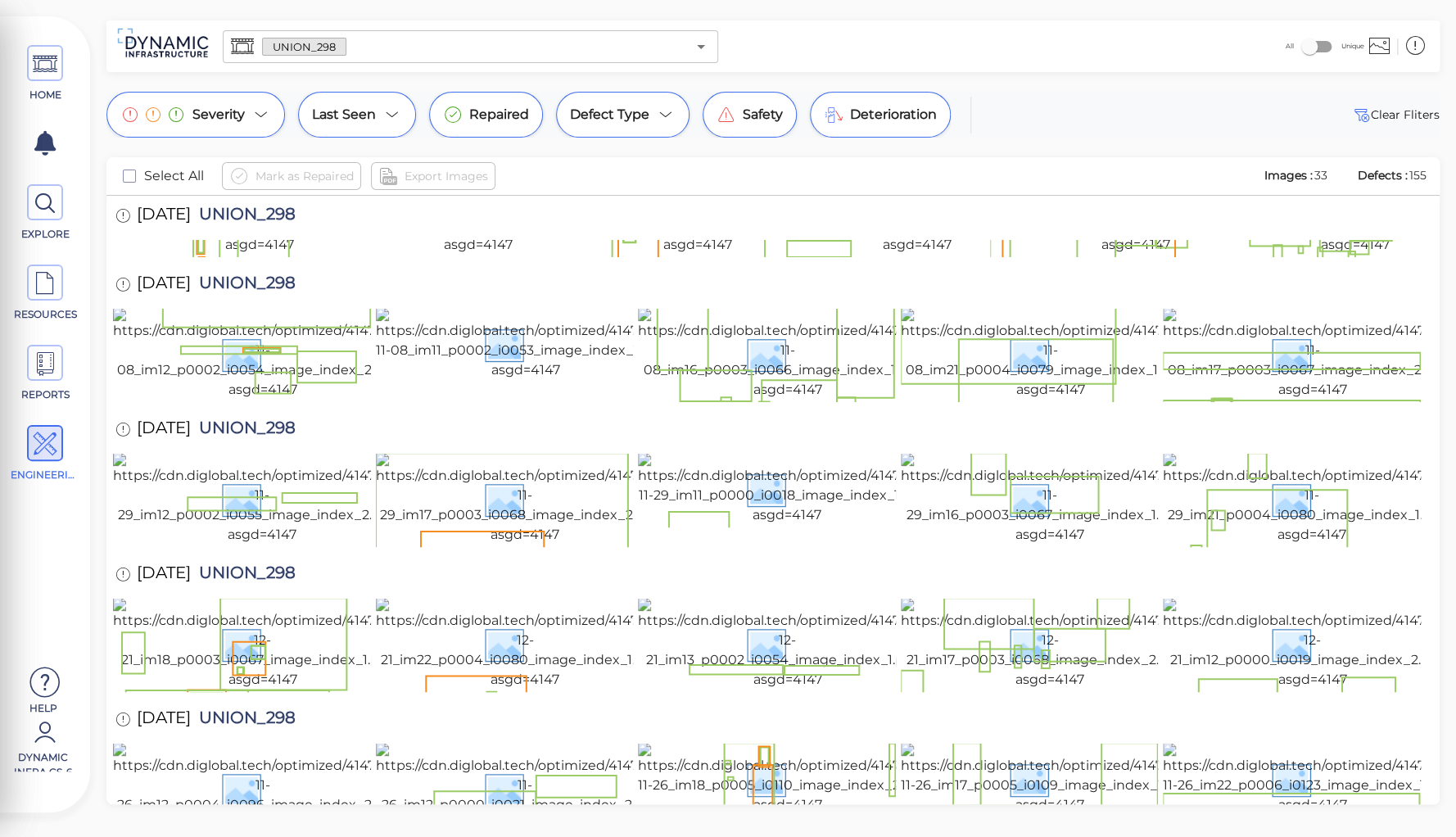
click at [250, 419] on span "UNION_298" at bounding box center [244, 429] width 105 height 22
copy span "UNION_298"
